Goal: Task Accomplishment & Management: Use online tool/utility

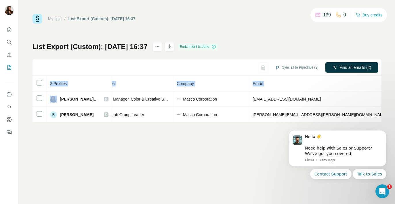
scroll to position [0, 133]
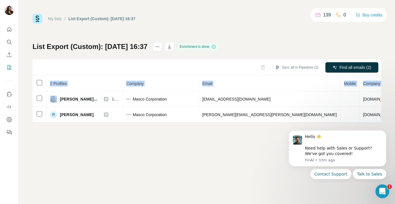
drag, startPoint x: 60, startPoint y: 97, endPoint x: 397, endPoint y: 119, distance: 338.2
click at [394, 119] on html "My lists / List Export (Custom): 25/09/2025 16:37 139 0 Buy credits List Export…" at bounding box center [197, 102] width 395 height 204
copy table "2 Profiles Status LinkedIn Job title Company Email Mobile Company website Landl…"
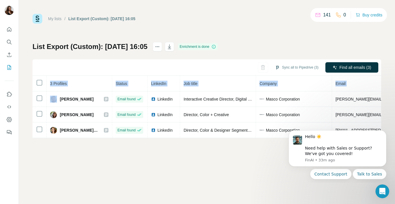
scroll to position [0, 129]
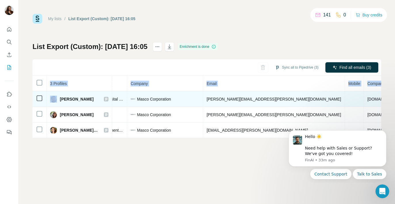
click at [60, 100] on span "Douglas Arthur Milsom" at bounding box center [77, 99] width 34 height 6
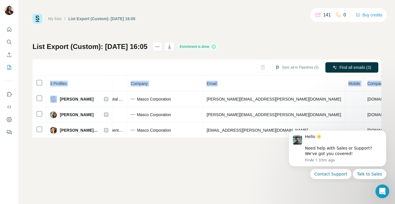
drag, startPoint x: 60, startPoint y: 100, endPoint x: 424, endPoint y: 120, distance: 364.5
click at [394, 120] on html "My lists / List Export (Custom): 25/09/2025 16:05 141 0 Buy credits List Export…" at bounding box center [197, 102] width 395 height 204
copy table "3 Profiles Status LinkedIn Job title Company Email Mobile Company website Landl…"
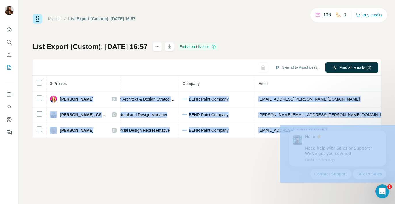
scroll to position [0, 137]
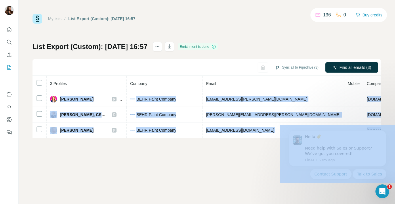
drag, startPoint x: 340, startPoint y: 224, endPoint x: 380, endPoint y: 125, distance: 106.5
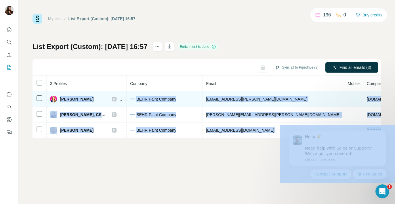
copy body "Amber Jones Email found LinkedIn Director, Architect & Design Strategic Initiat…"
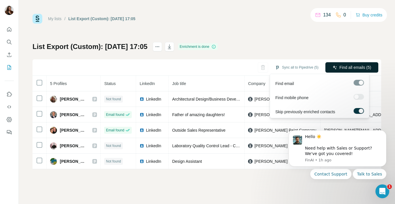
click at [352, 69] on span "Find all emails (5)" at bounding box center [355, 67] width 32 height 6
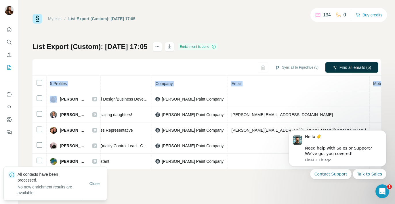
scroll to position [0, 122]
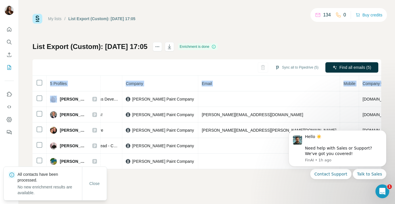
drag, startPoint x: 60, startPoint y: 99, endPoint x: 398, endPoint y: 168, distance: 345.4
click at [394, 168] on html "My lists / List Export (Custom): 25/09/2025 17:05 134 0 Buy credits List Export…" at bounding box center [197, 102] width 395 height 204
copy table "5 Profiles Status LinkedIn Job title Company Email Mobile Company website Landl…"
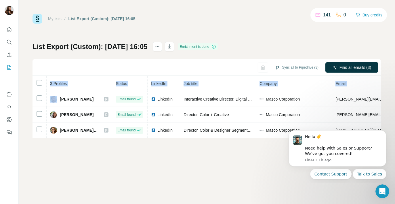
scroll to position [0, 129]
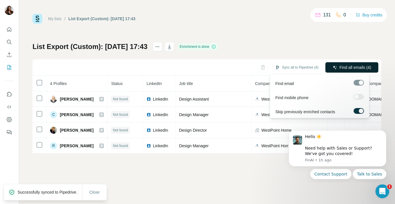
click at [345, 70] on span "Find all emails (4)" at bounding box center [355, 67] width 32 height 6
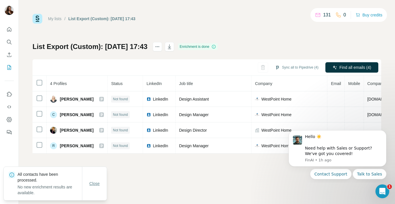
click at [99, 181] on span "Close" at bounding box center [94, 183] width 10 height 6
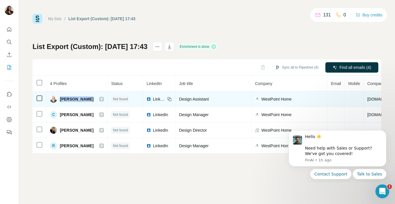
drag, startPoint x: 89, startPoint y: 101, endPoint x: 58, endPoint y: 100, distance: 30.5
click at [58, 100] on div "[PERSON_NAME]" at bounding box center [77, 98] width 54 height 7
copy span "[PERSON_NAME]"
